Goal: Task Accomplishment & Management: Complete application form

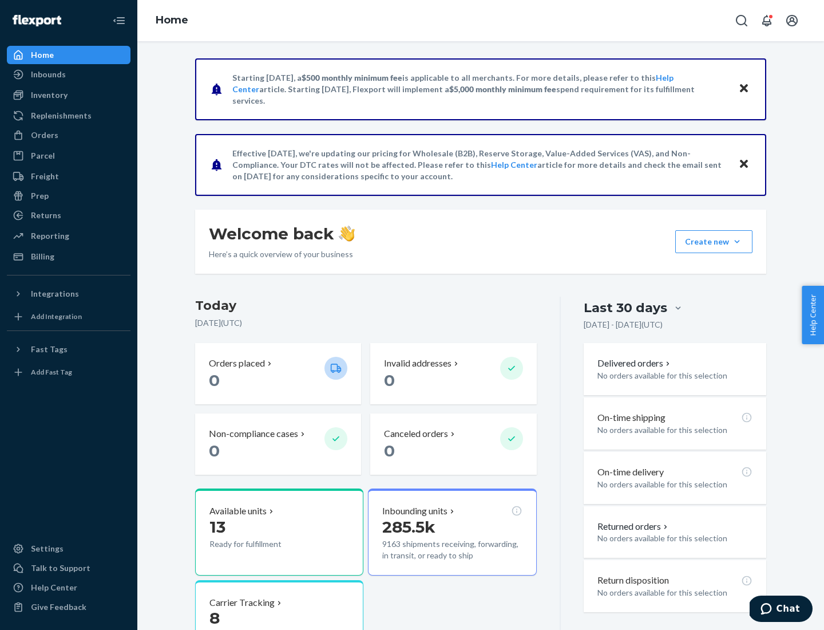
click at [737, 242] on button "Create new Create new inbound Create new order Create new product" at bounding box center [714, 241] width 77 height 23
click at [69, 74] on div "Inbounds" at bounding box center [68, 74] width 121 height 16
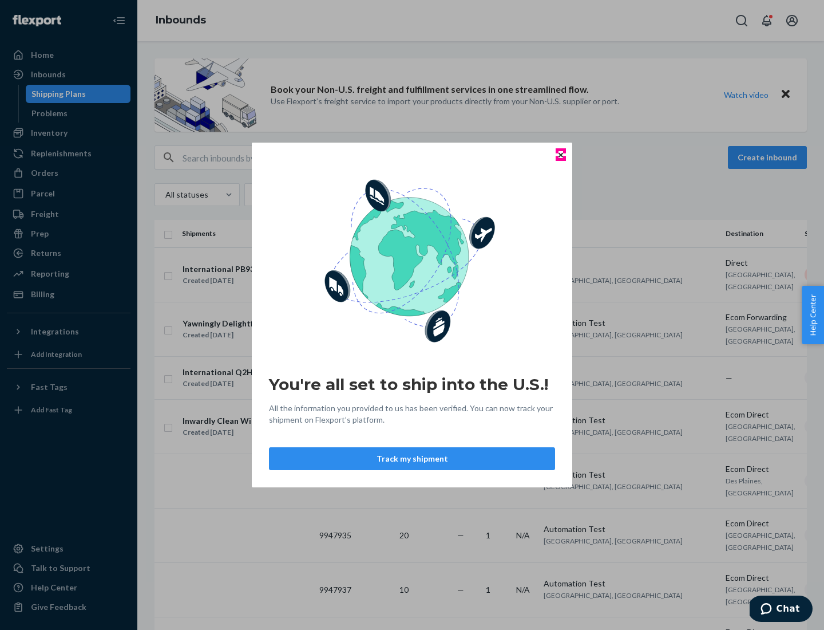
click at [560, 155] on icon "Close" at bounding box center [561, 154] width 5 height 5
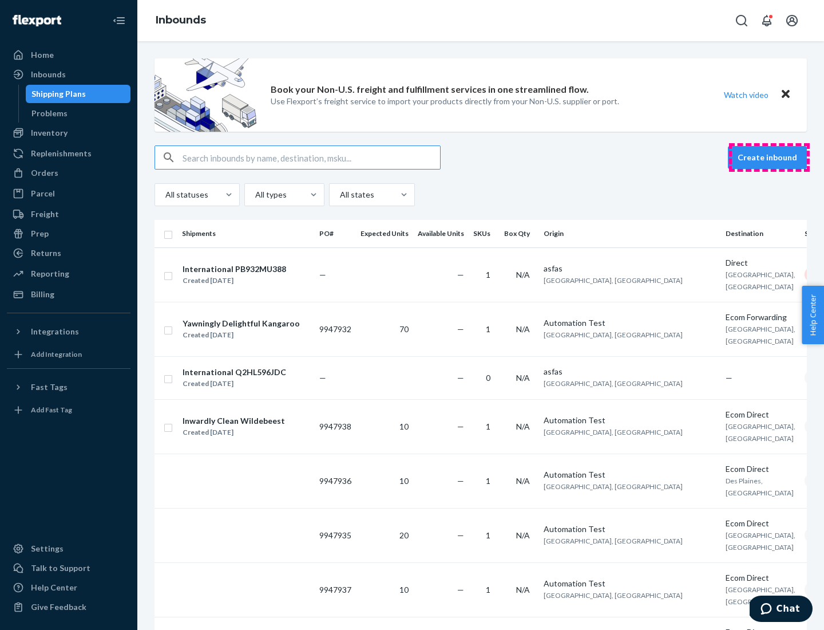
click at [769, 157] on button "Create inbound" at bounding box center [767, 157] width 79 height 23
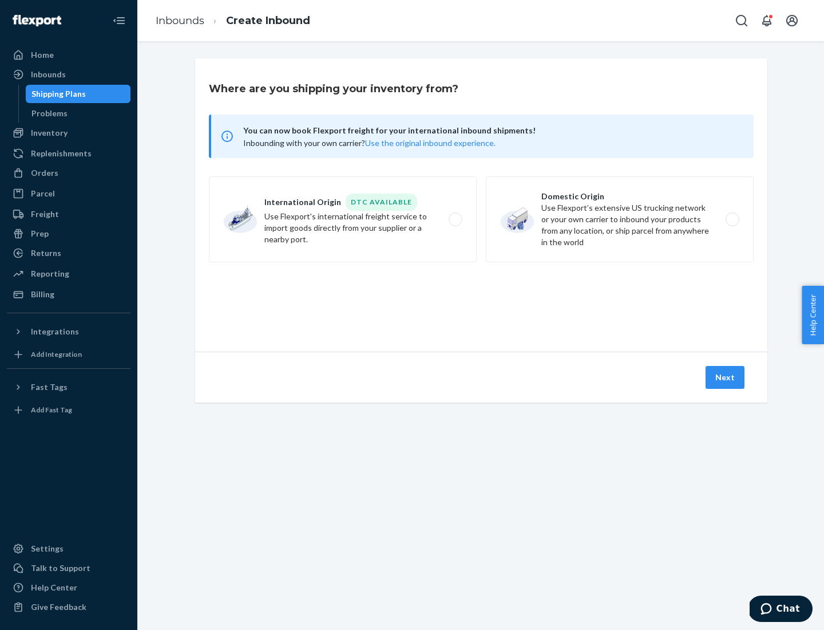
click at [620, 219] on label "Domestic Origin Use Flexport’s extensive US trucking network or your own carrie…" at bounding box center [620, 219] width 268 height 86
click at [732, 219] on input "Domestic Origin Use Flexport’s extensive US trucking network or your own carrie…" at bounding box center [735, 219] width 7 height 7
radio input "true"
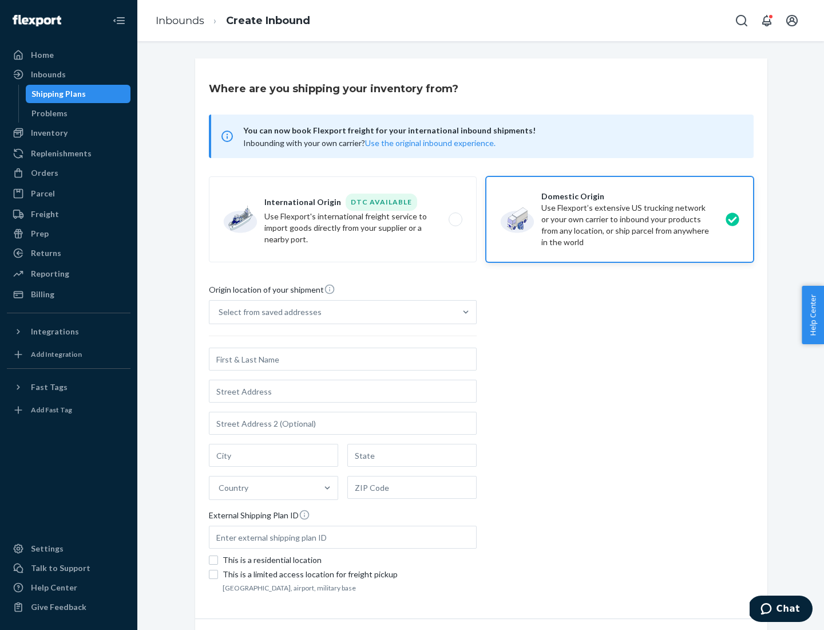
click at [333, 312] on div "Select from saved addresses" at bounding box center [333, 312] width 246 height 23
click at [220, 312] on input "Select from saved addresses" at bounding box center [219, 311] width 1 height 11
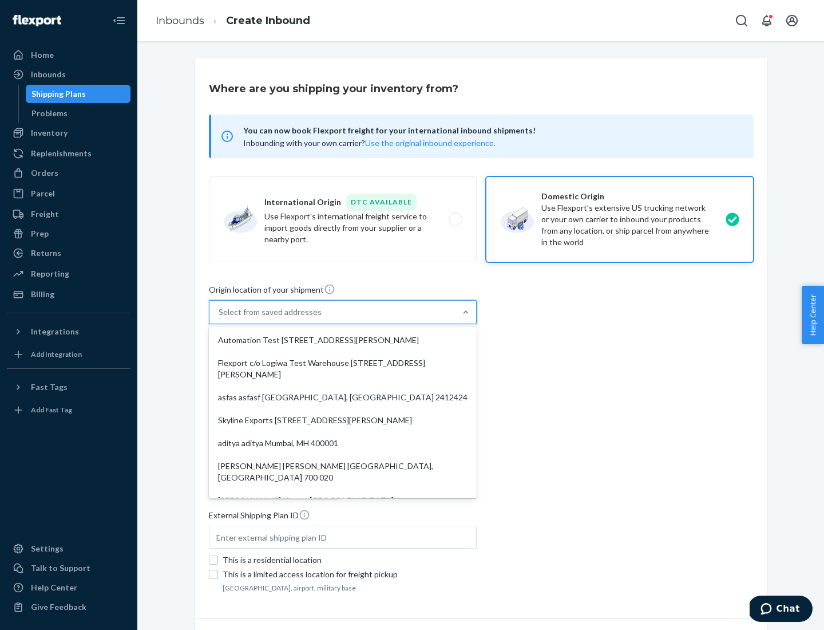
scroll to position [5, 0]
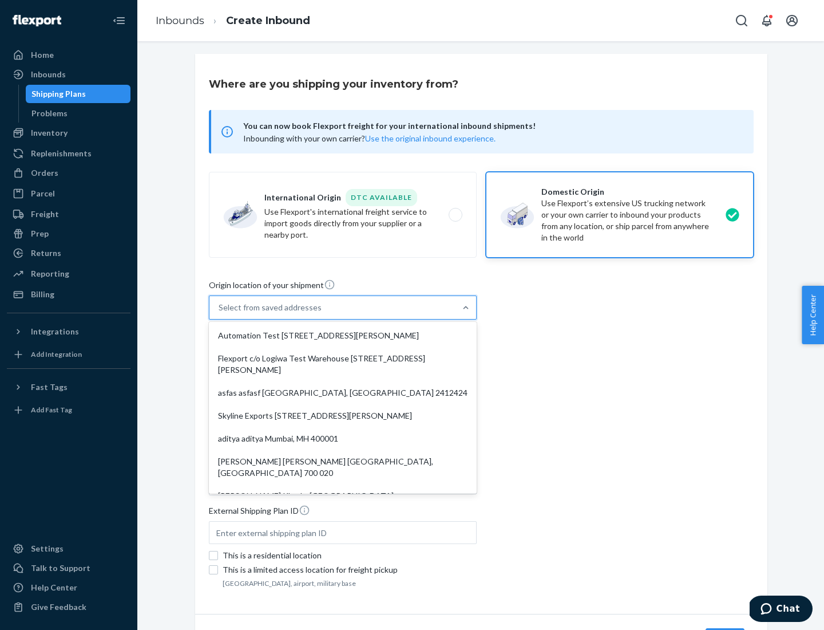
click at [343, 335] on div "Automation Test [STREET_ADDRESS][PERSON_NAME]" at bounding box center [342, 335] width 263 height 23
click at [220, 313] on input "option Automation Test [STREET_ADDRESS][PERSON_NAME]. 9 results available. Use …" at bounding box center [219, 307] width 1 height 11
type input "Automation Test"
type input "9th Floor"
type input "[GEOGRAPHIC_DATA]"
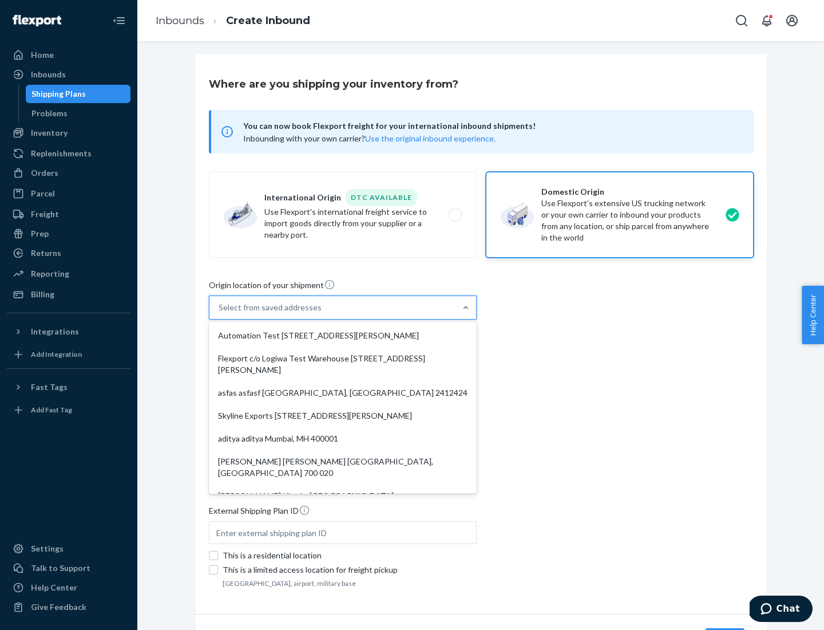
type input "CA"
type input "94104"
type input "[STREET_ADDRESS][PERSON_NAME]"
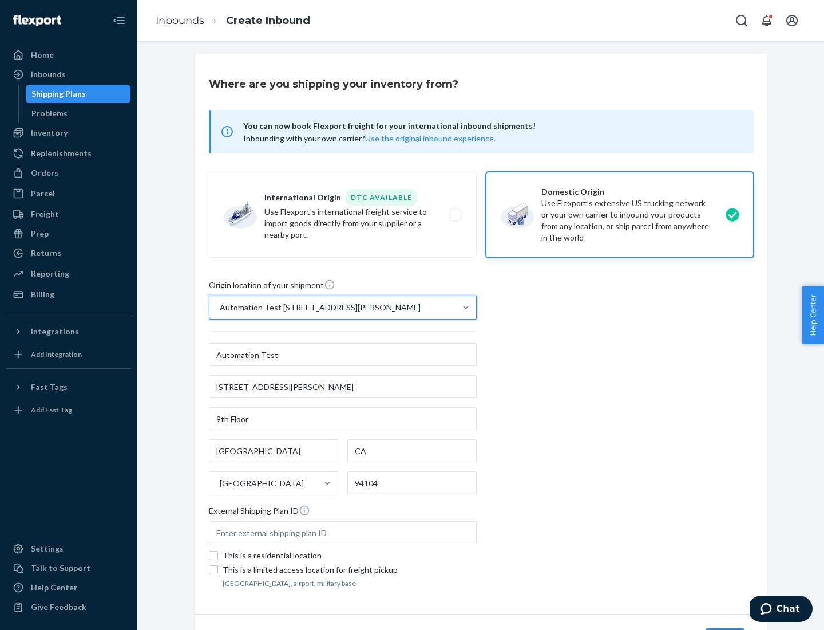
scroll to position [67, 0]
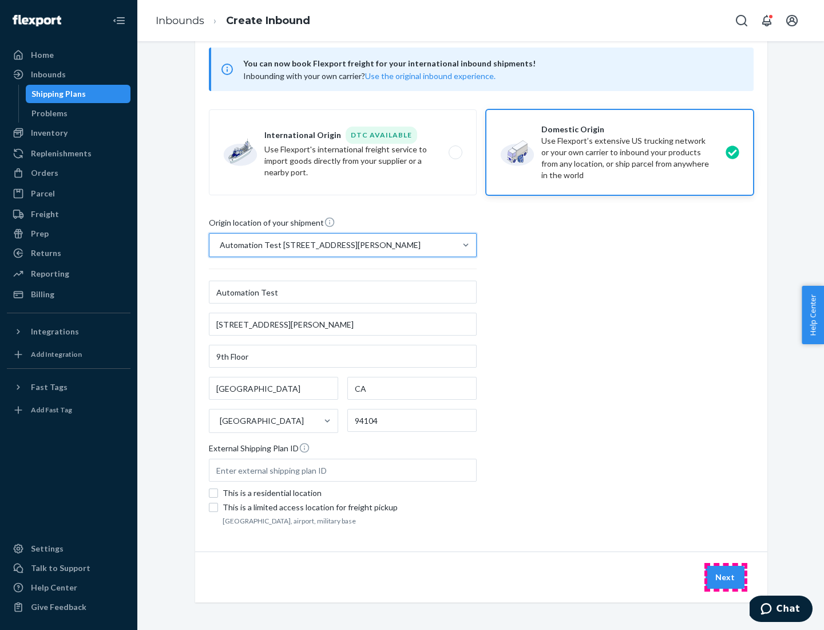
click at [726, 577] on button "Next" at bounding box center [725, 577] width 39 height 23
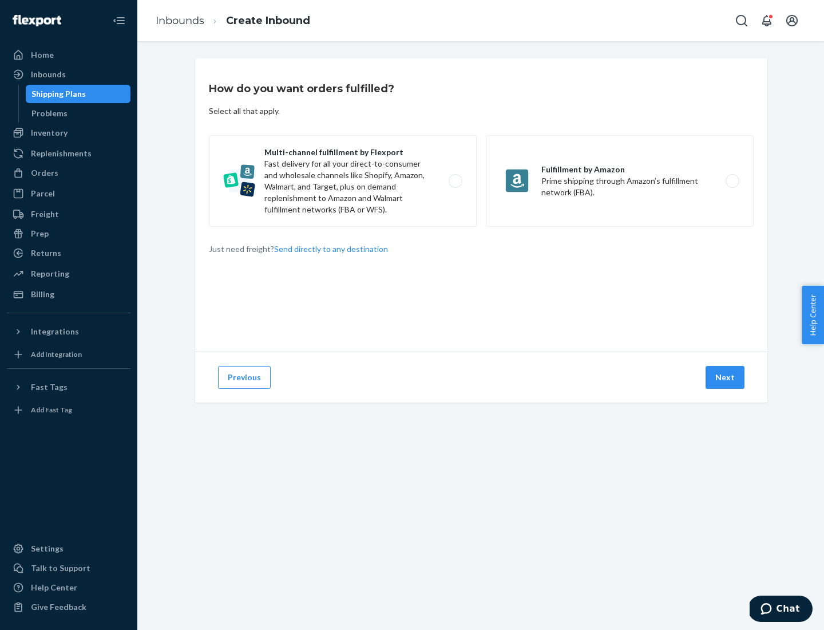
click at [343, 181] on label "Multi-channel fulfillment by Flexport Fast delivery for all your direct-to-cons…" at bounding box center [343, 181] width 268 height 92
click at [455, 181] on input "Multi-channel fulfillment by Flexport Fast delivery for all your direct-to-cons…" at bounding box center [458, 180] width 7 height 7
radio input "true"
click at [726, 377] on button "Next" at bounding box center [725, 377] width 39 height 23
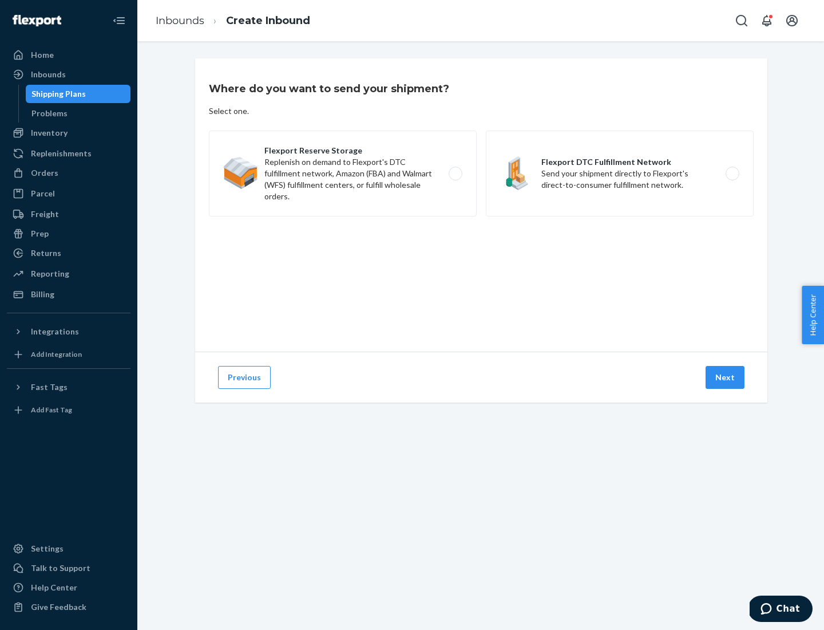
click at [343, 173] on label "Flexport Reserve Storage Replenish on demand to Flexport's DTC fulfillment netw…" at bounding box center [343, 174] width 268 height 86
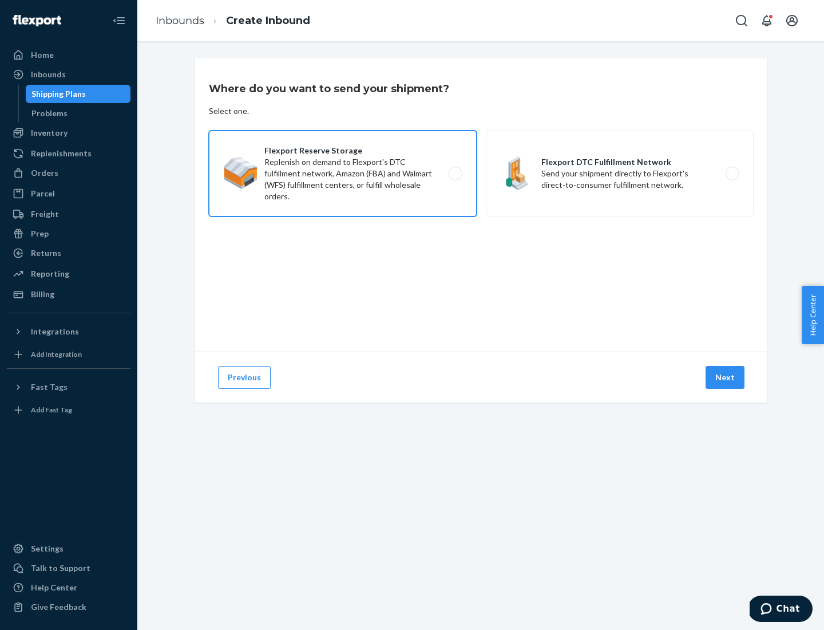
click at [455, 173] on input "Flexport Reserve Storage Replenish on demand to Flexport's DTC fulfillment netw…" at bounding box center [458, 173] width 7 height 7
radio input "true"
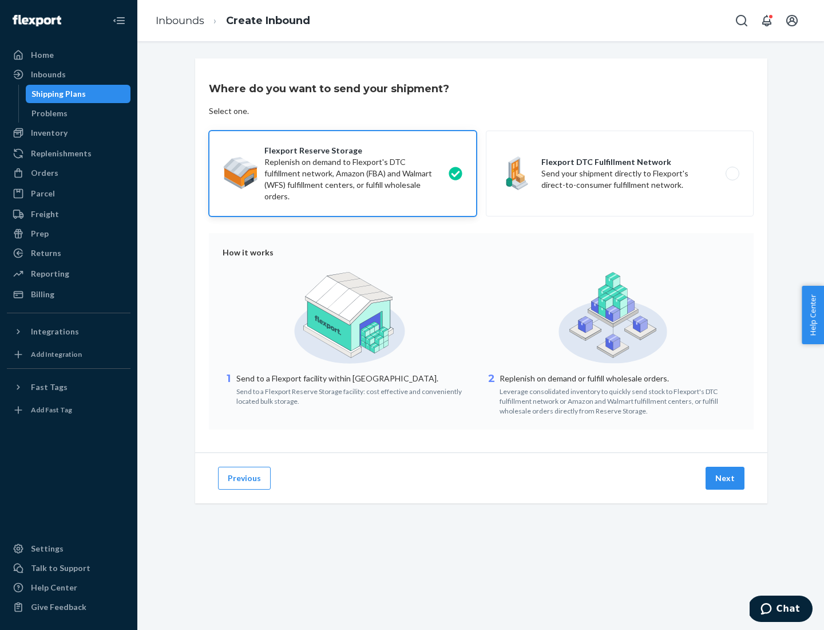
click at [726, 478] on button "Next" at bounding box center [725, 478] width 39 height 23
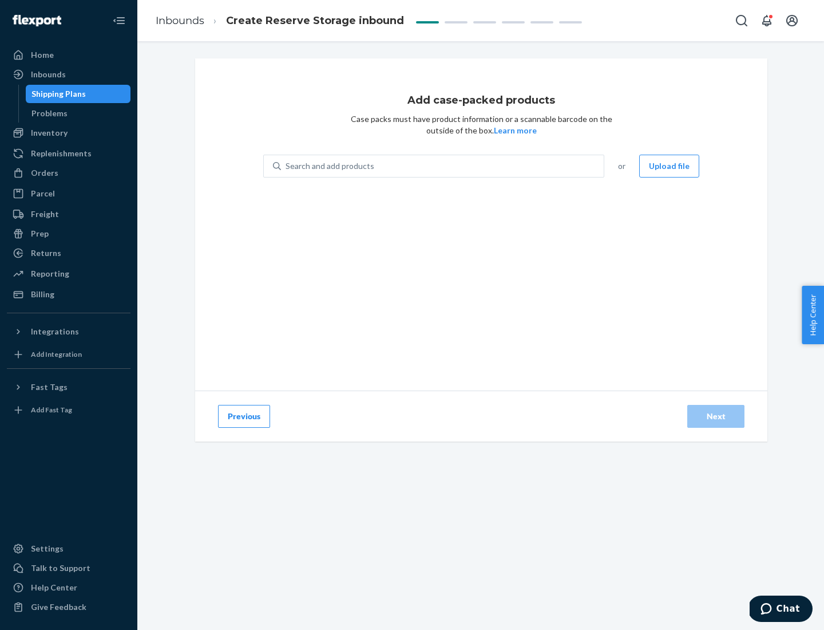
click at [443, 166] on div "Search and add products" at bounding box center [442, 166] width 323 height 21
click at [287, 166] on input "Search and add products" at bounding box center [286, 165] width 1 height 11
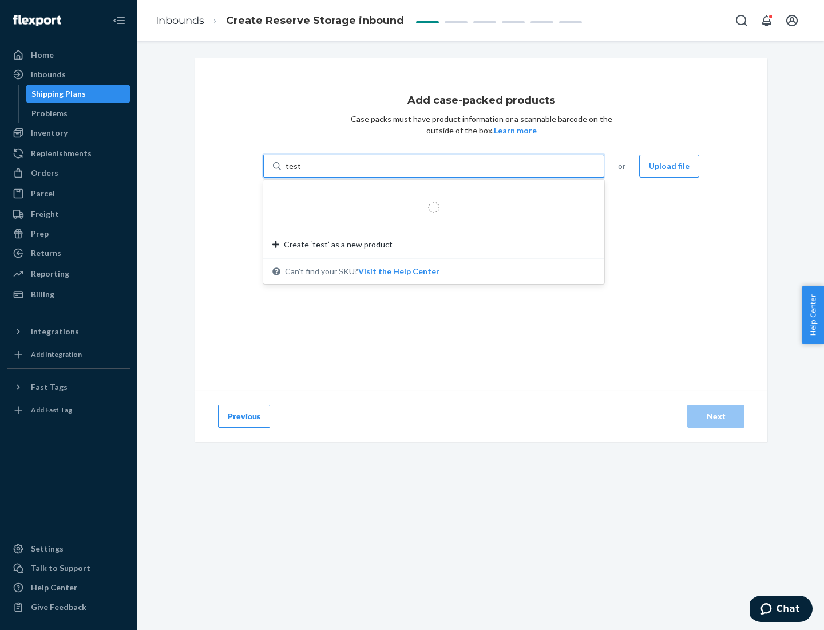
type input "test-syn"
click at [430, 194] on div "test - syn - test" at bounding box center [430, 193] width 314 height 11
click at [315, 172] on input "test-syn" at bounding box center [301, 165] width 30 height 11
type input "1"
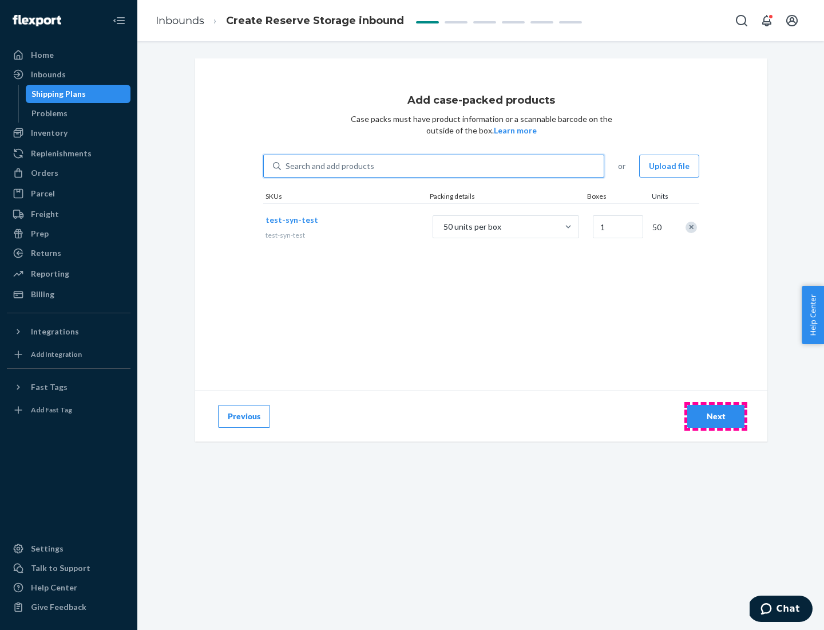
click at [716, 416] on div "Next" at bounding box center [716, 415] width 38 height 11
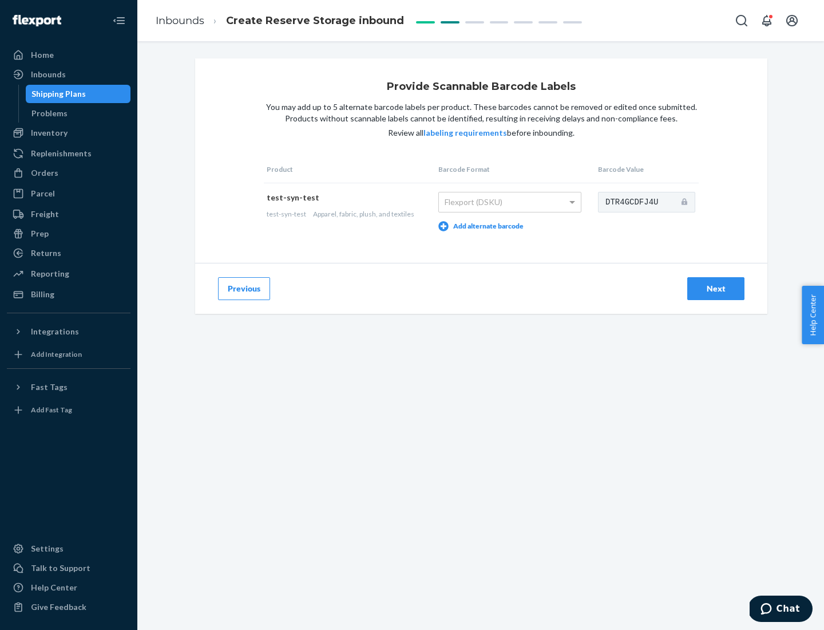
click at [716, 288] on div "Next" at bounding box center [716, 288] width 38 height 11
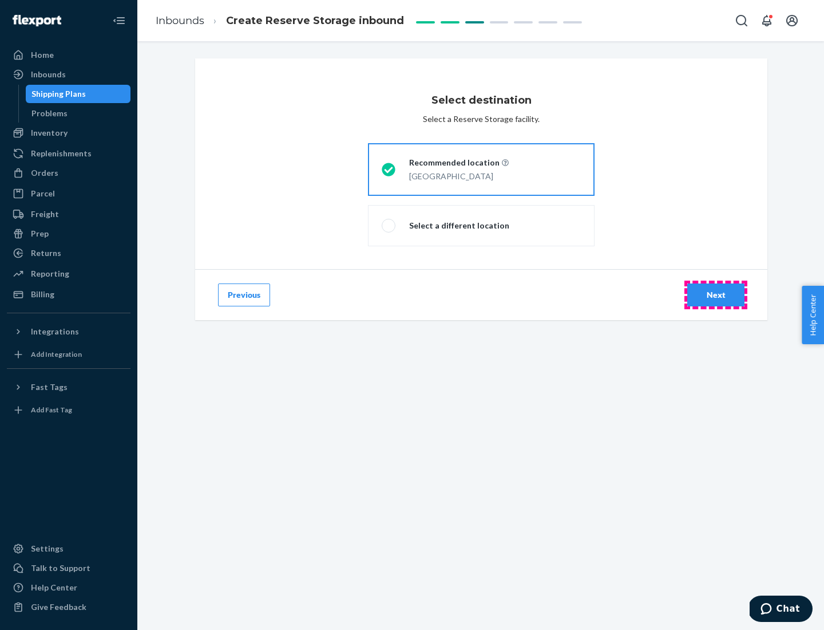
click at [716, 295] on div "Next" at bounding box center [716, 294] width 38 height 11
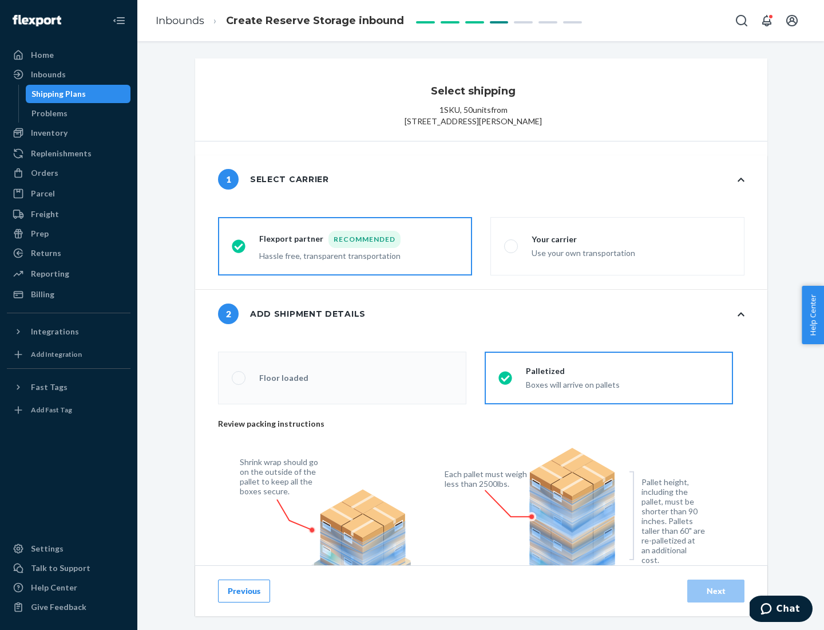
radio input "false"
type input "1"
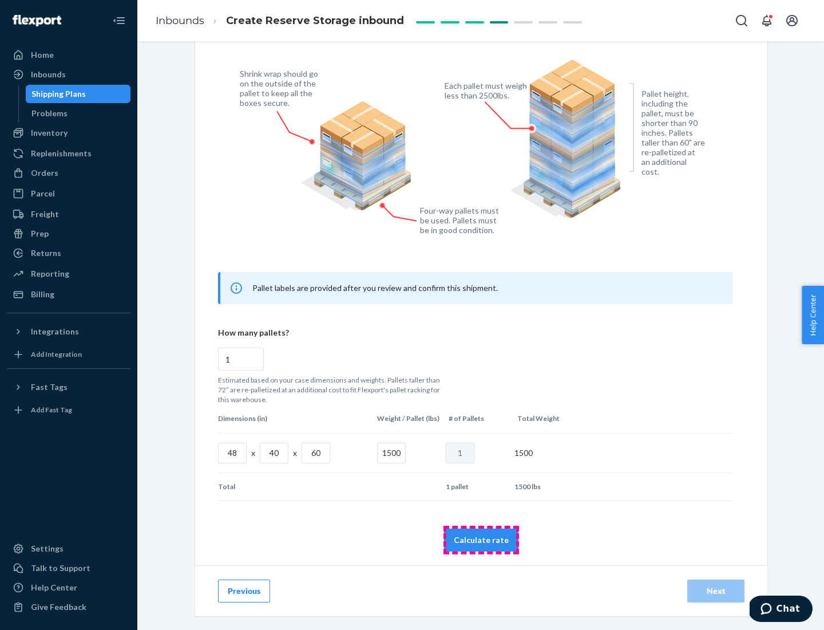
click at [481, 539] on button "Calculate rate" at bounding box center [481, 539] width 74 height 23
radio input "false"
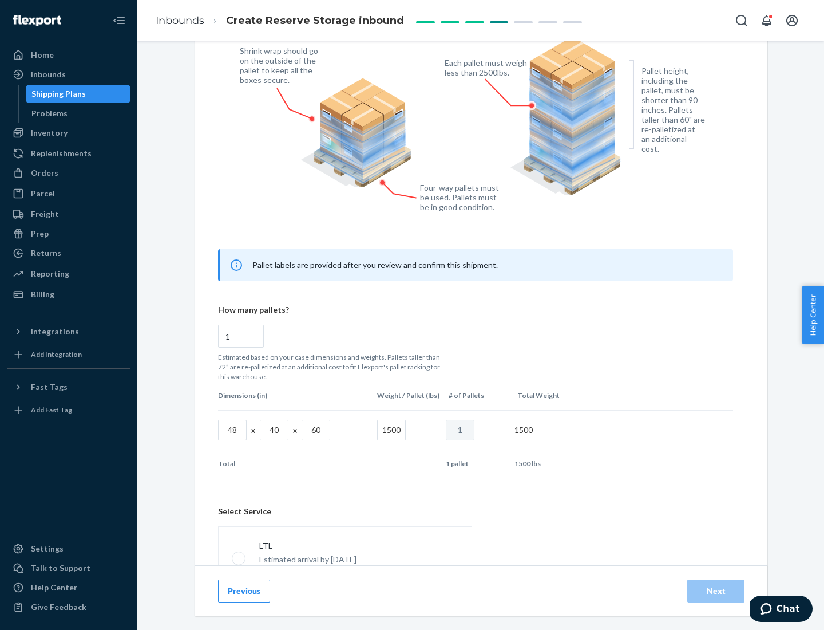
scroll to position [506, 0]
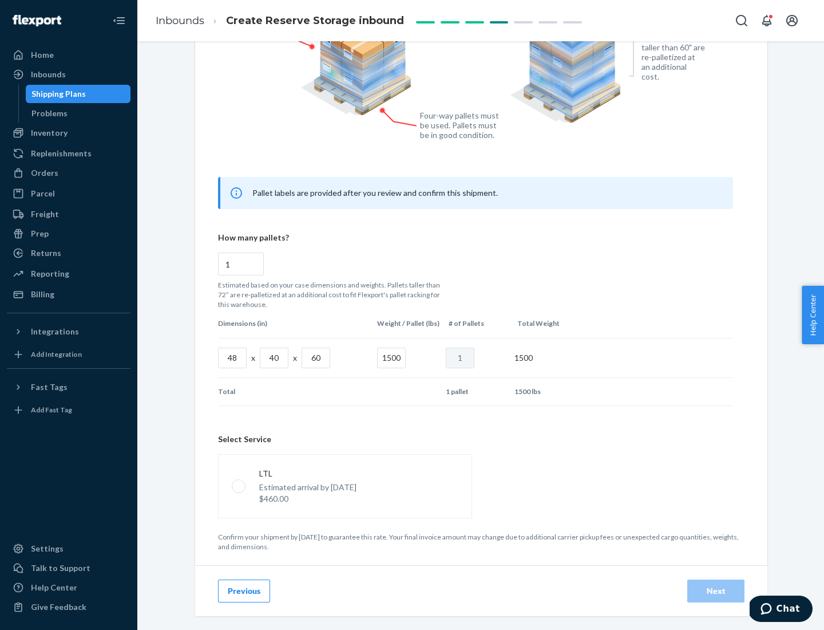
click at [345, 485] on p "Estimated arrival by [DATE]" at bounding box center [307, 486] width 97 height 11
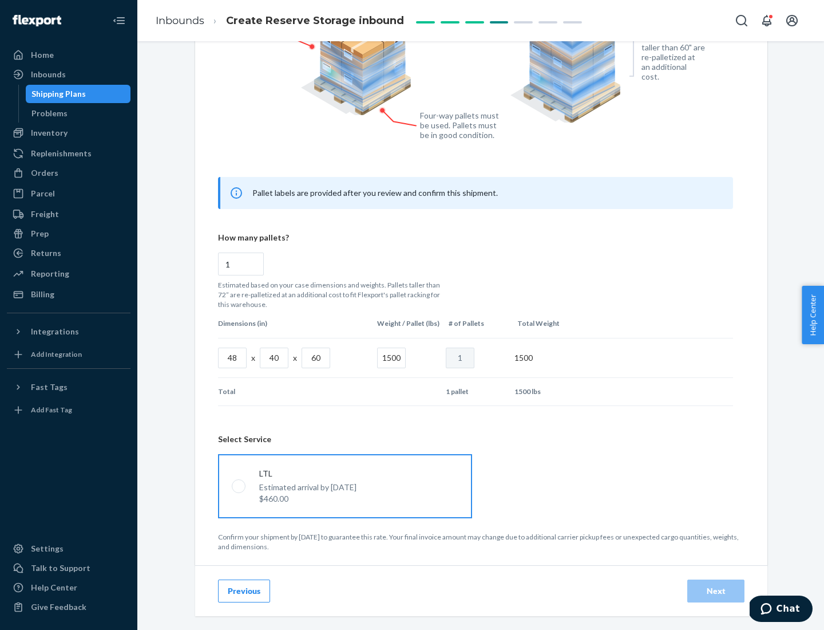
click at [239, 485] on input "LTL Estimated arrival by [DATE] $460.00" at bounding box center [235, 485] width 7 height 7
radio input "true"
radio input "false"
click at [716, 590] on div "Next" at bounding box center [716, 590] width 38 height 11
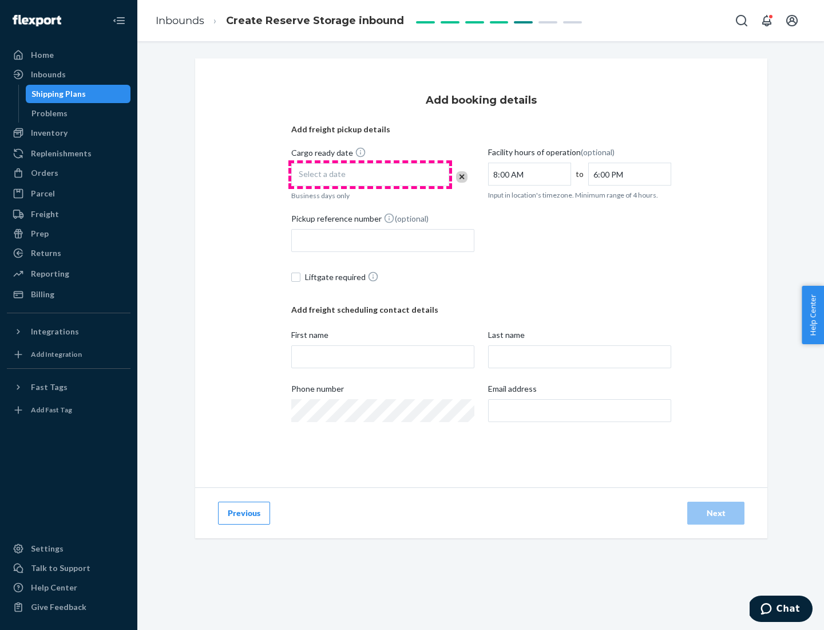
click at [370, 175] on div "Select a date" at bounding box center [370, 174] width 158 height 23
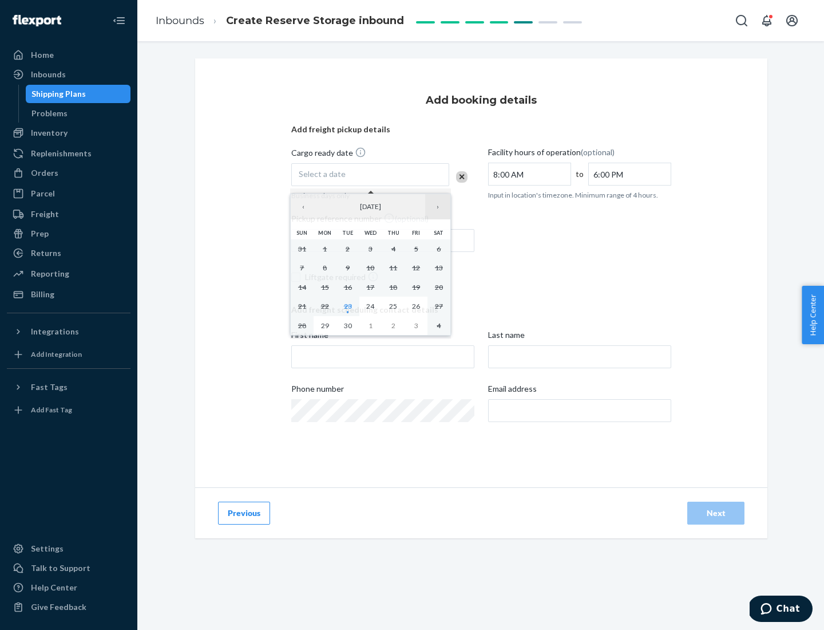
click at [438, 207] on button "›" at bounding box center [437, 206] width 25 height 25
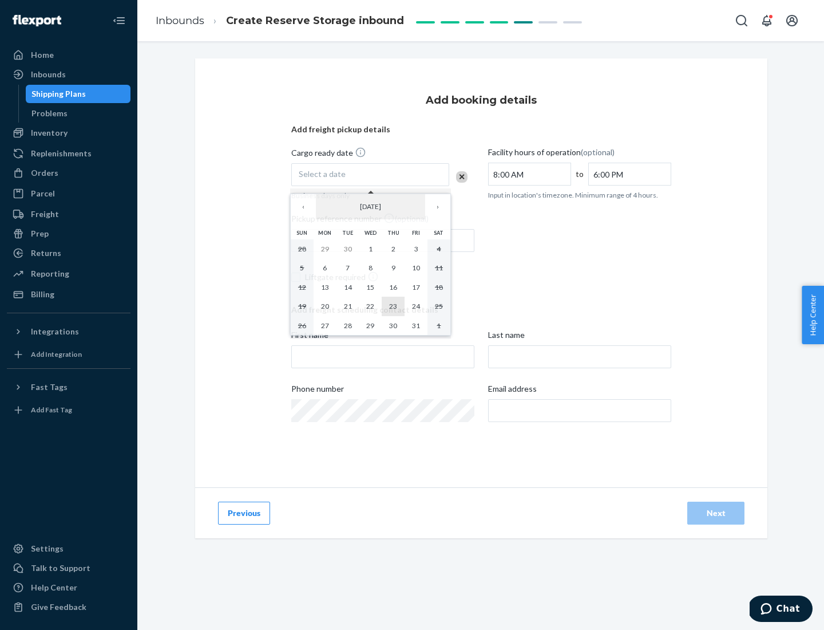
click at [393, 306] on abbr "23" at bounding box center [393, 306] width 8 height 9
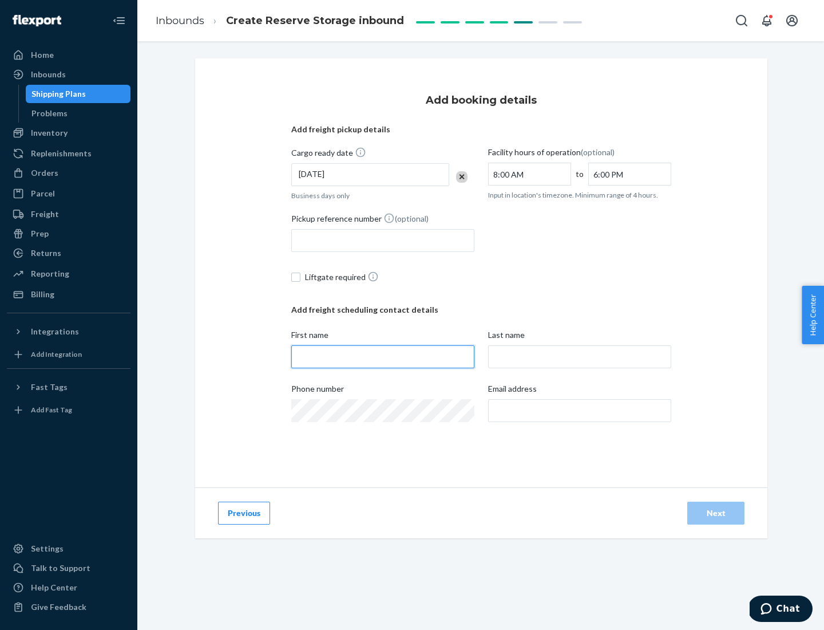
click at [383, 357] on input "First name" at bounding box center [382, 356] width 183 height 23
type input "[PERSON_NAME]"
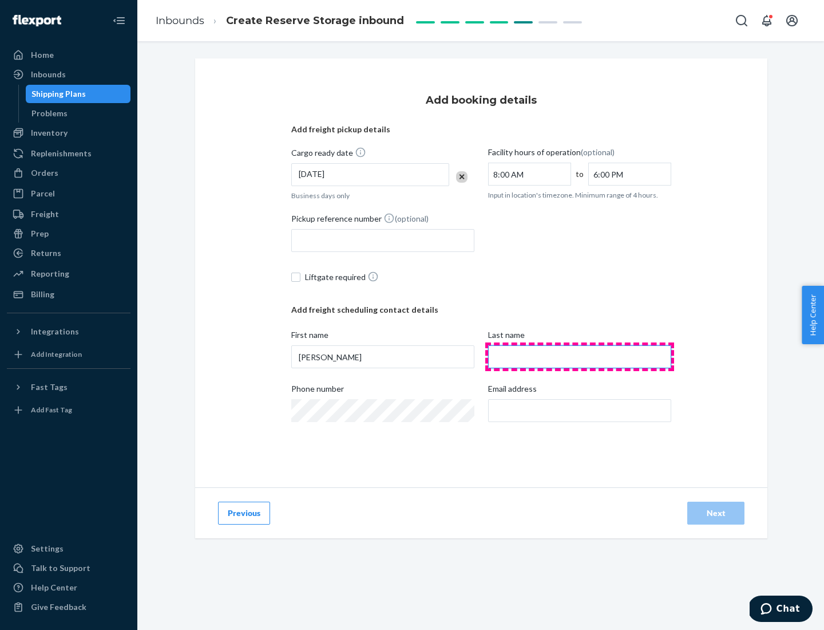
click at [580, 357] on input "Last name" at bounding box center [579, 356] width 183 height 23
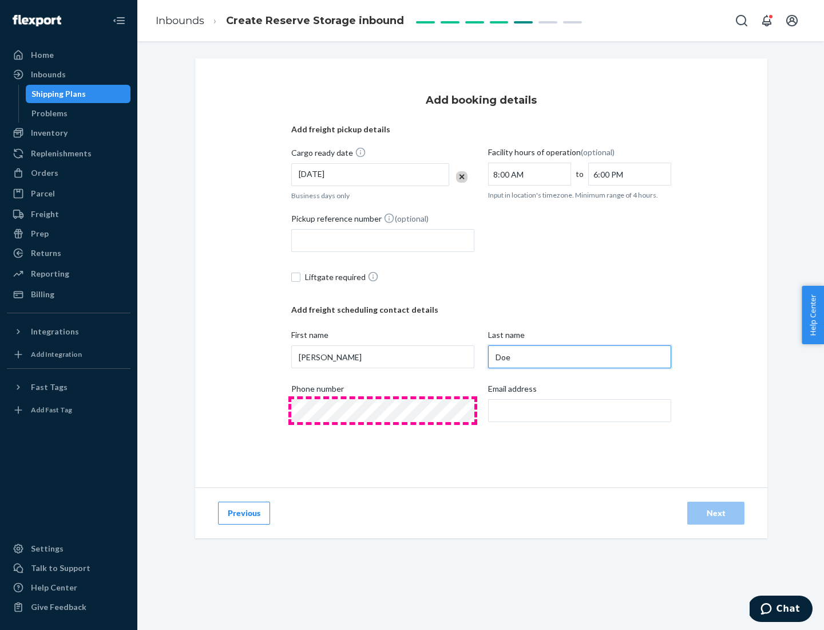
type input "Doe"
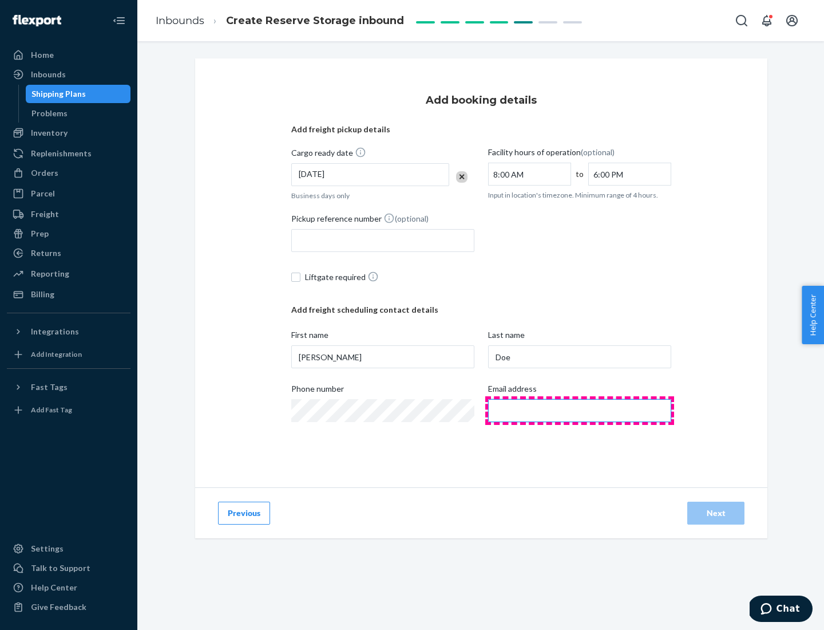
click at [580, 410] on input "Email address" at bounding box center [579, 410] width 183 height 23
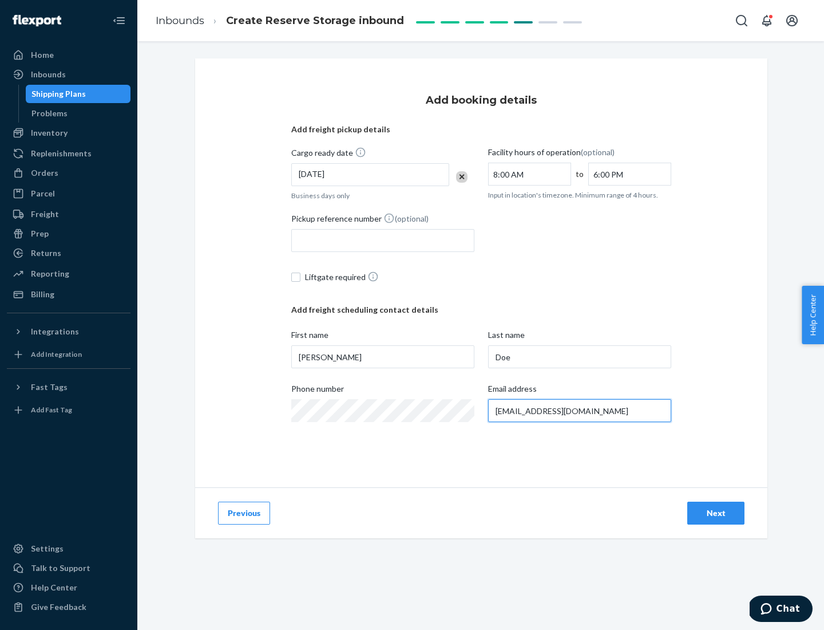
type input "[EMAIL_ADDRESS][DOMAIN_NAME]"
click at [716, 513] on div "Next" at bounding box center [716, 512] width 38 height 11
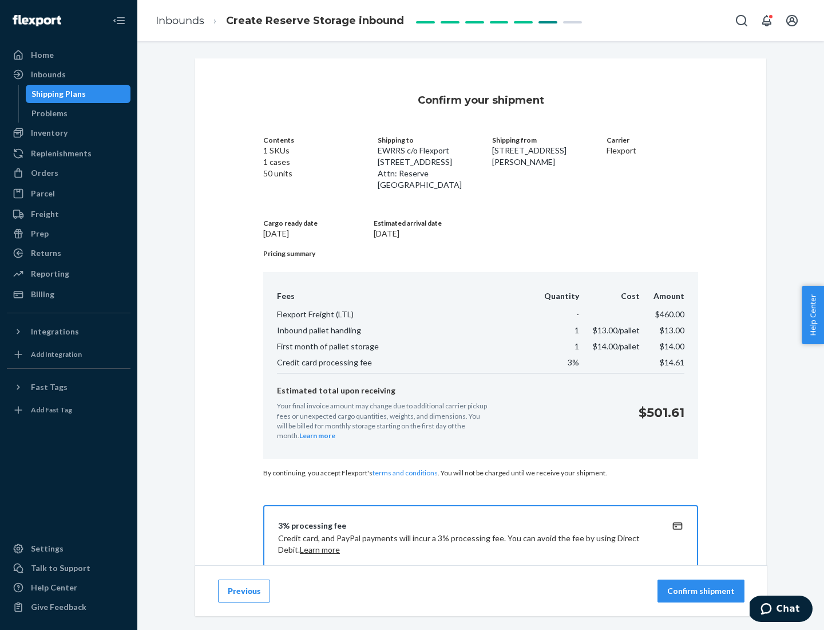
scroll to position [165, 0]
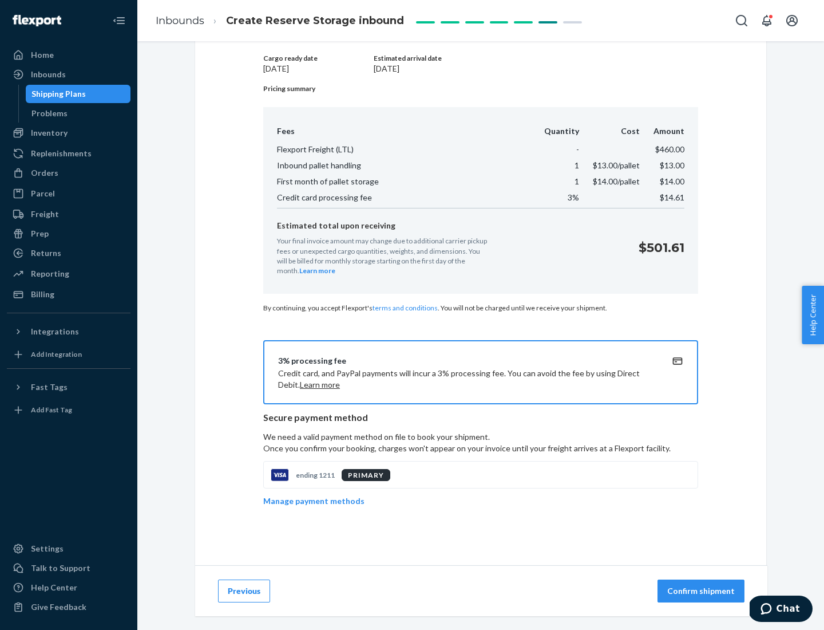
click at [702, 591] on p "Confirm shipment" at bounding box center [702, 590] width 68 height 11
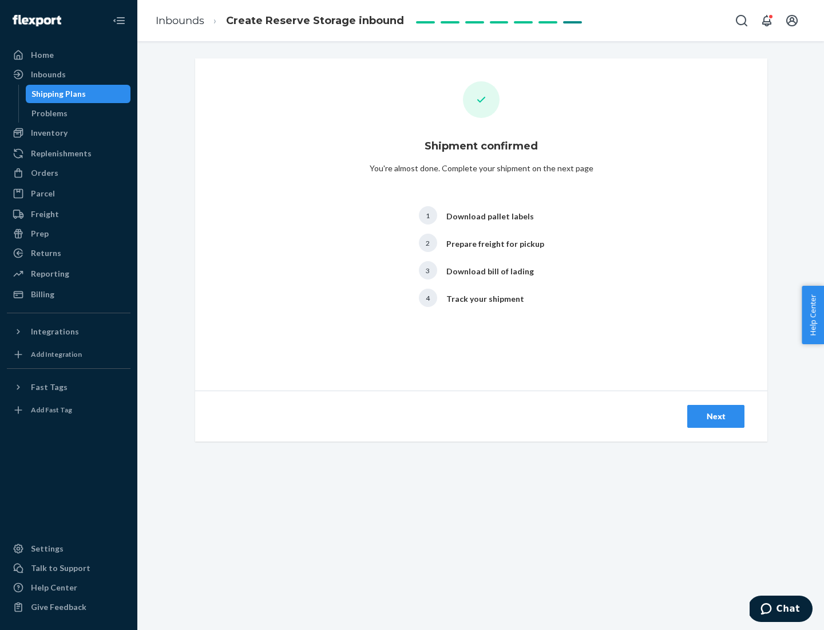
click at [716, 416] on div "Next" at bounding box center [716, 415] width 38 height 11
